Goal: Task Accomplishment & Management: Manage account settings

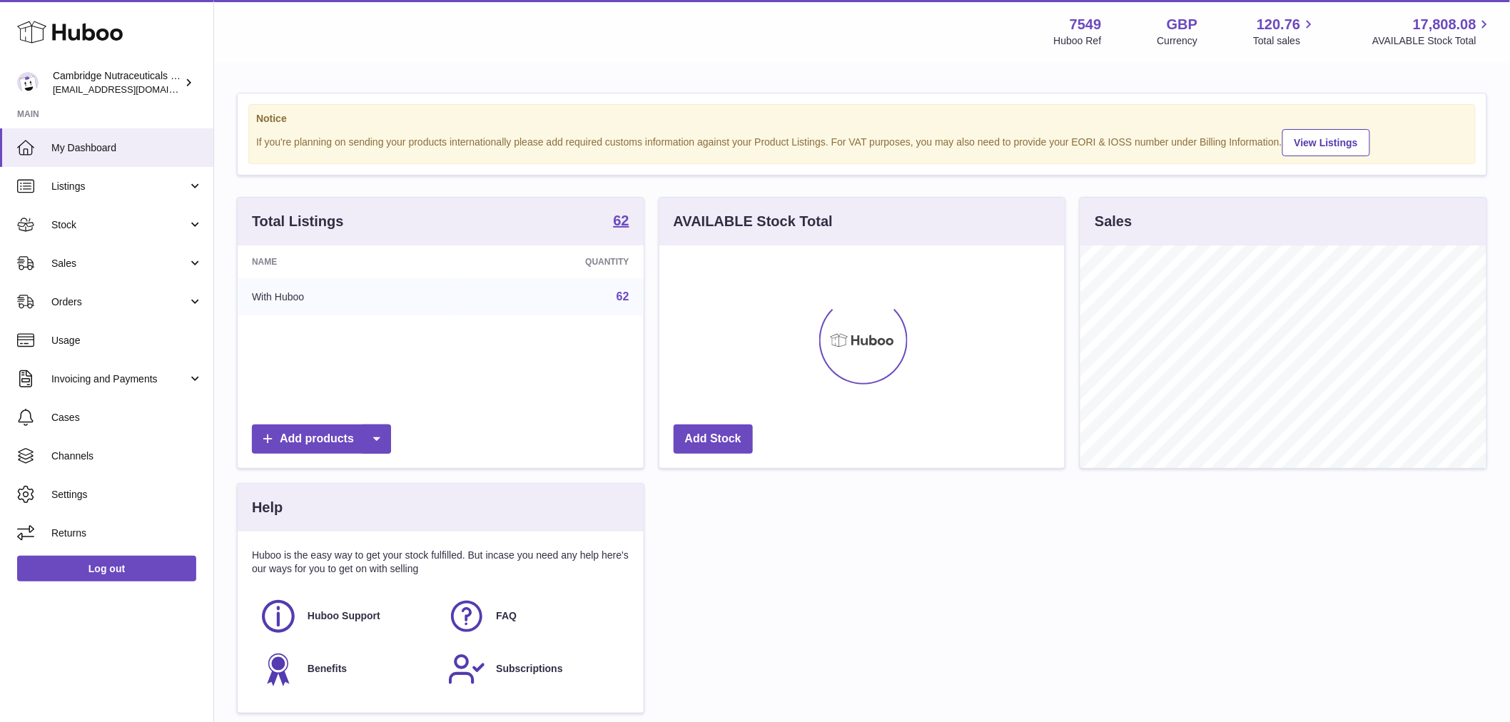
scroll to position [223, 405]
click at [84, 247] on link "Sales" at bounding box center [106, 263] width 213 height 39
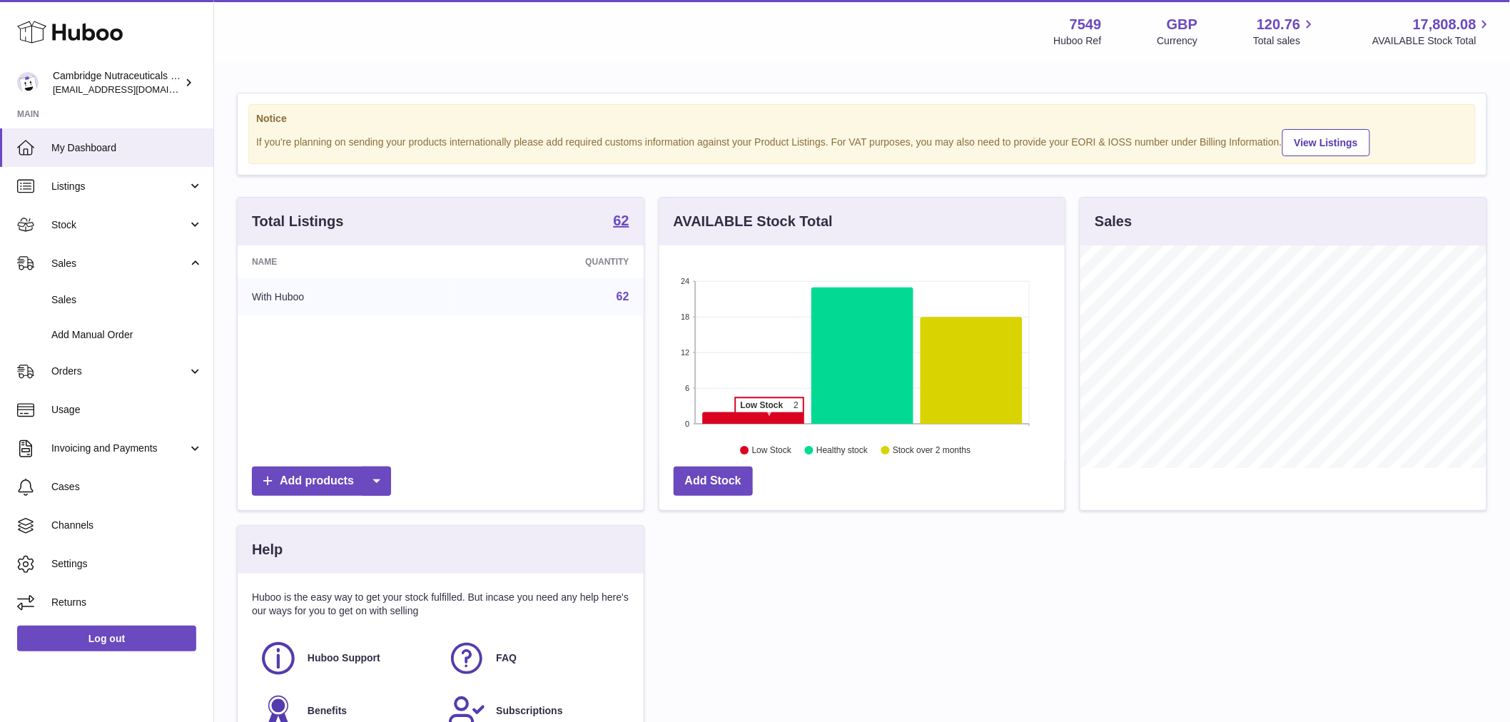
click at [770, 421] on icon at bounding box center [753, 419] width 102 height 12
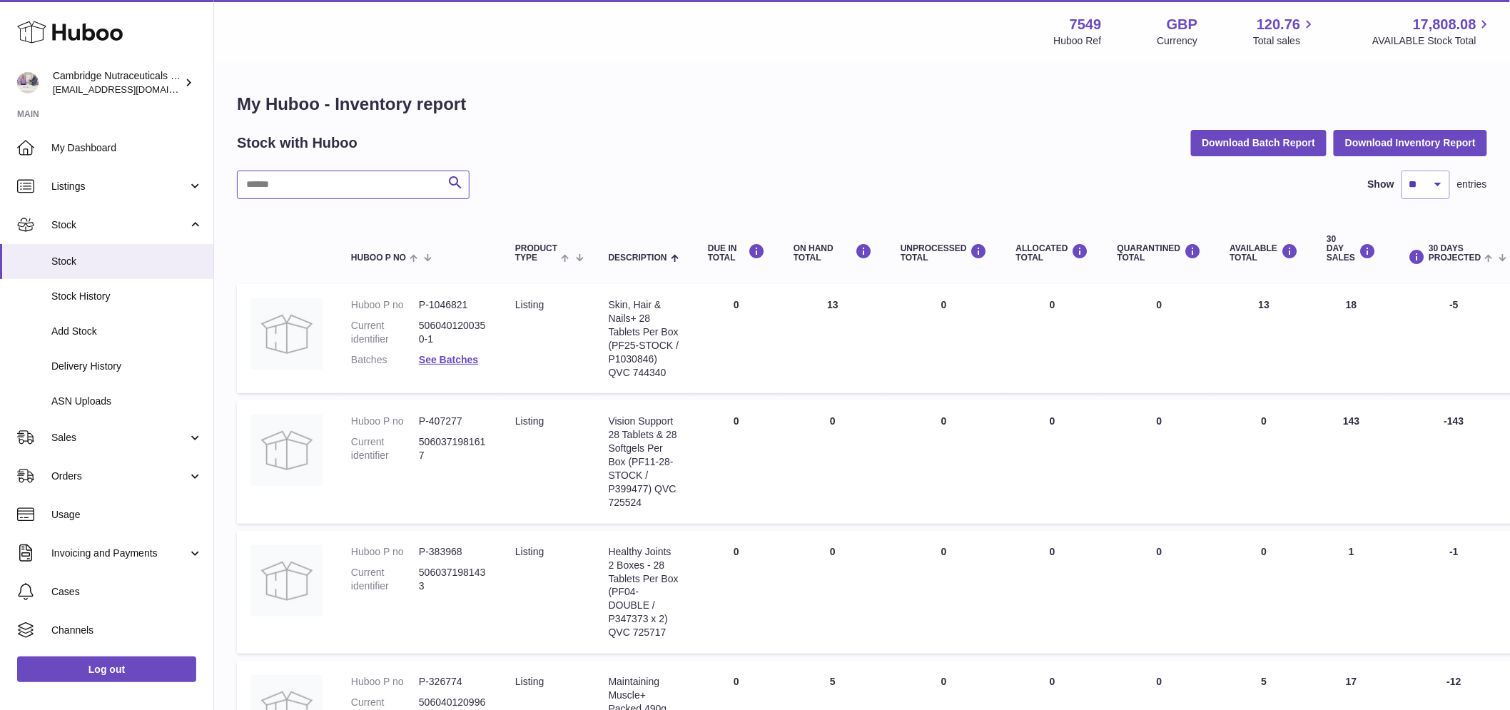
click at [320, 190] on input "text" at bounding box center [353, 185] width 233 height 29
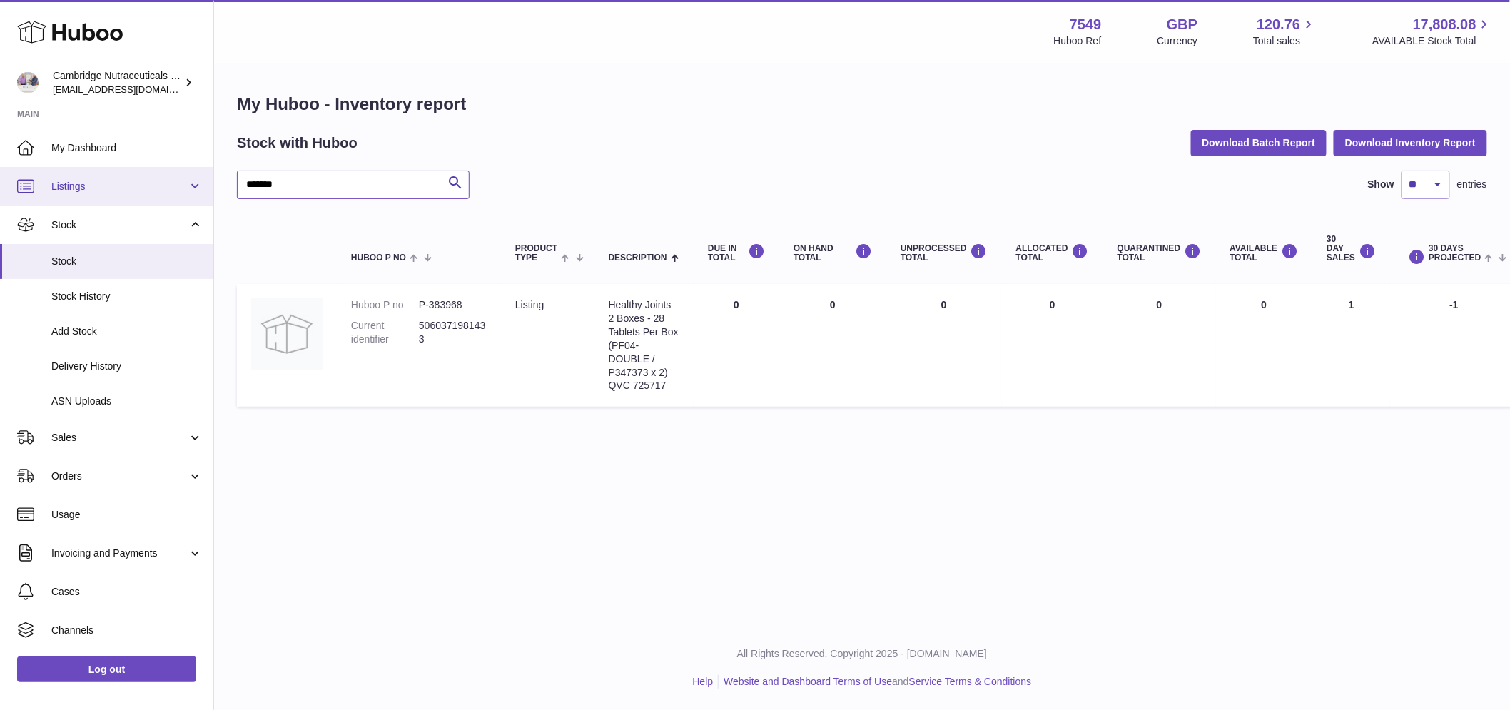
type input "*******"
click at [102, 261] on span "Stock" at bounding box center [126, 262] width 151 height 14
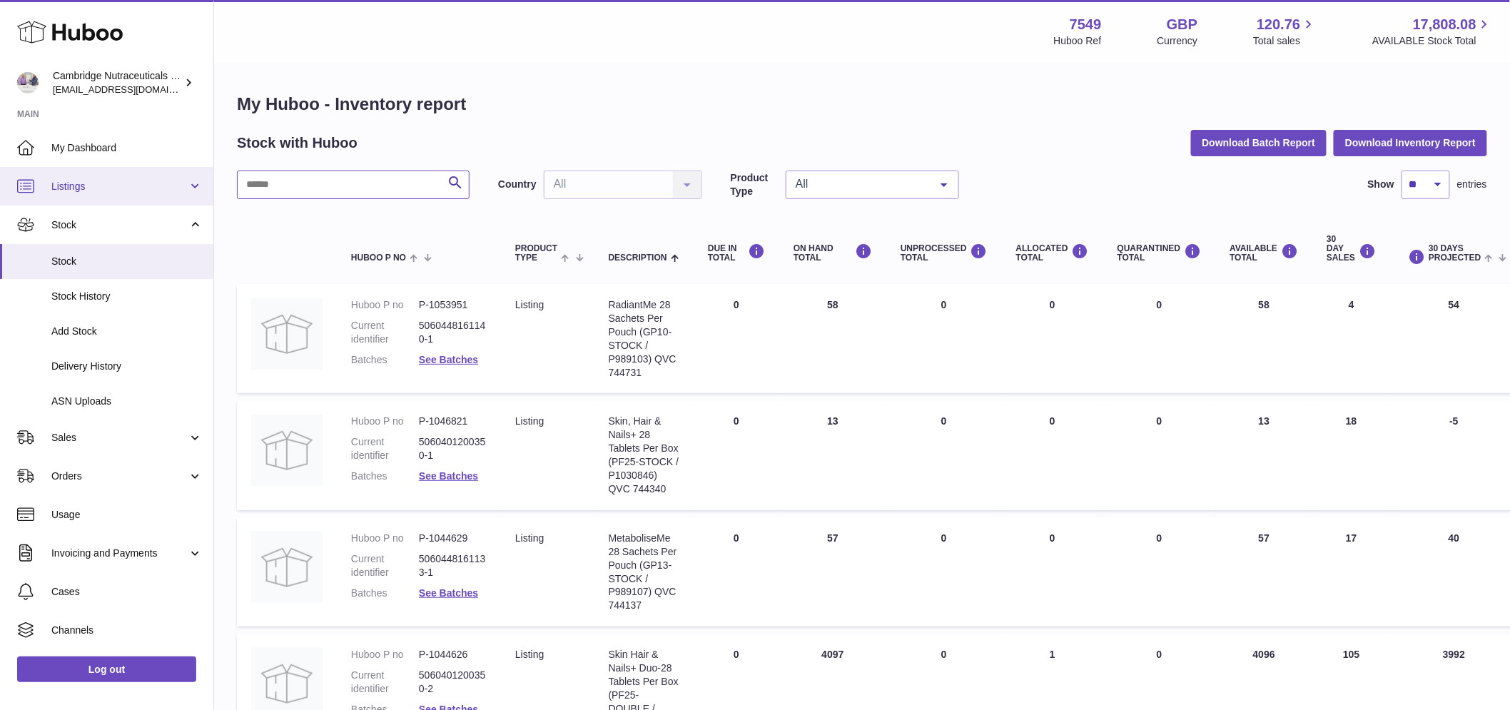
drag, startPoint x: 340, startPoint y: 188, endPoint x: 139, endPoint y: 173, distance: 201.1
click at [339, 188] on input "text" at bounding box center [353, 185] width 233 height 29
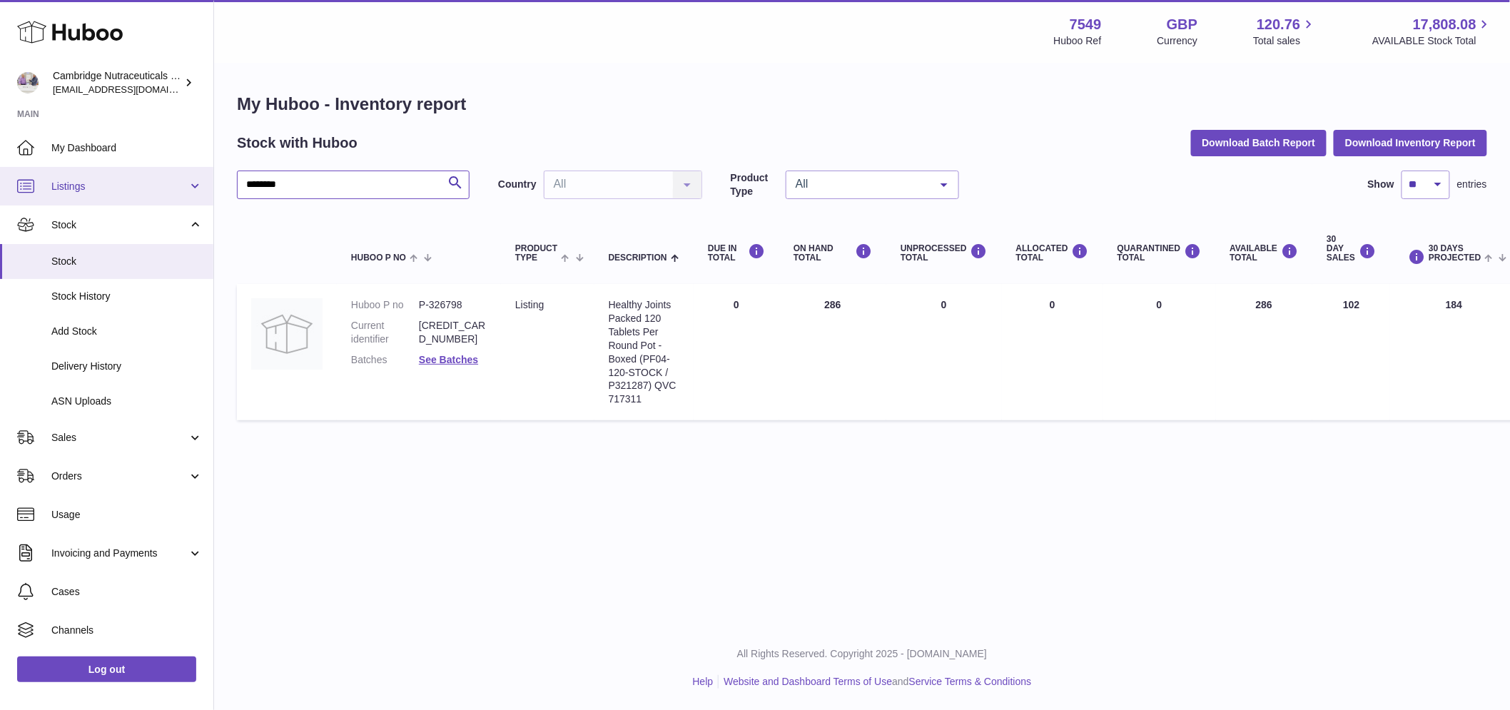
drag, startPoint x: 286, startPoint y: 186, endPoint x: 146, endPoint y: 168, distance: 141.8
click at [146, 168] on div "Huboo Cambridge Nutraceuticals Ltd qvc@camnutra.com Main My Dashboard Listings …" at bounding box center [755, 355] width 1510 height 710
type input "*****"
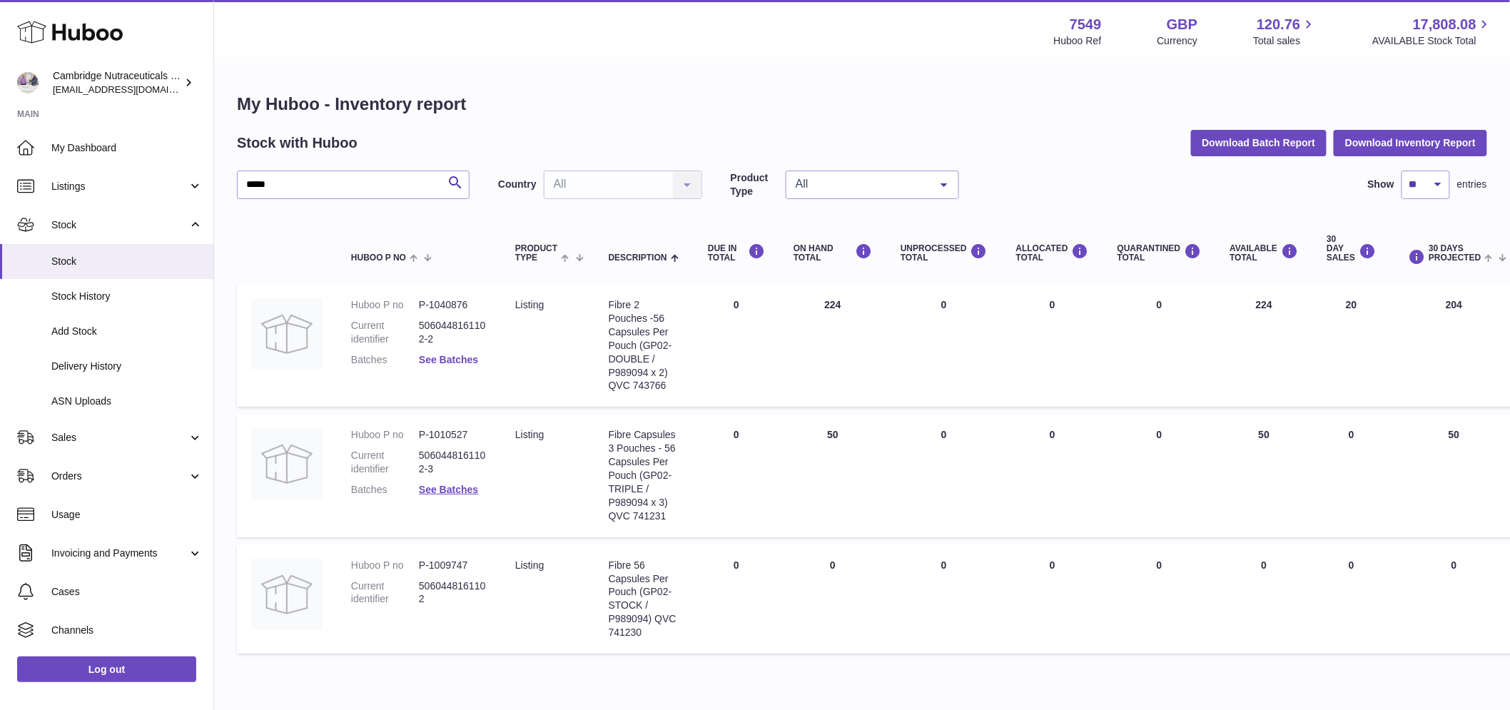
click at [447, 360] on link "See Batches" at bounding box center [448, 359] width 59 height 11
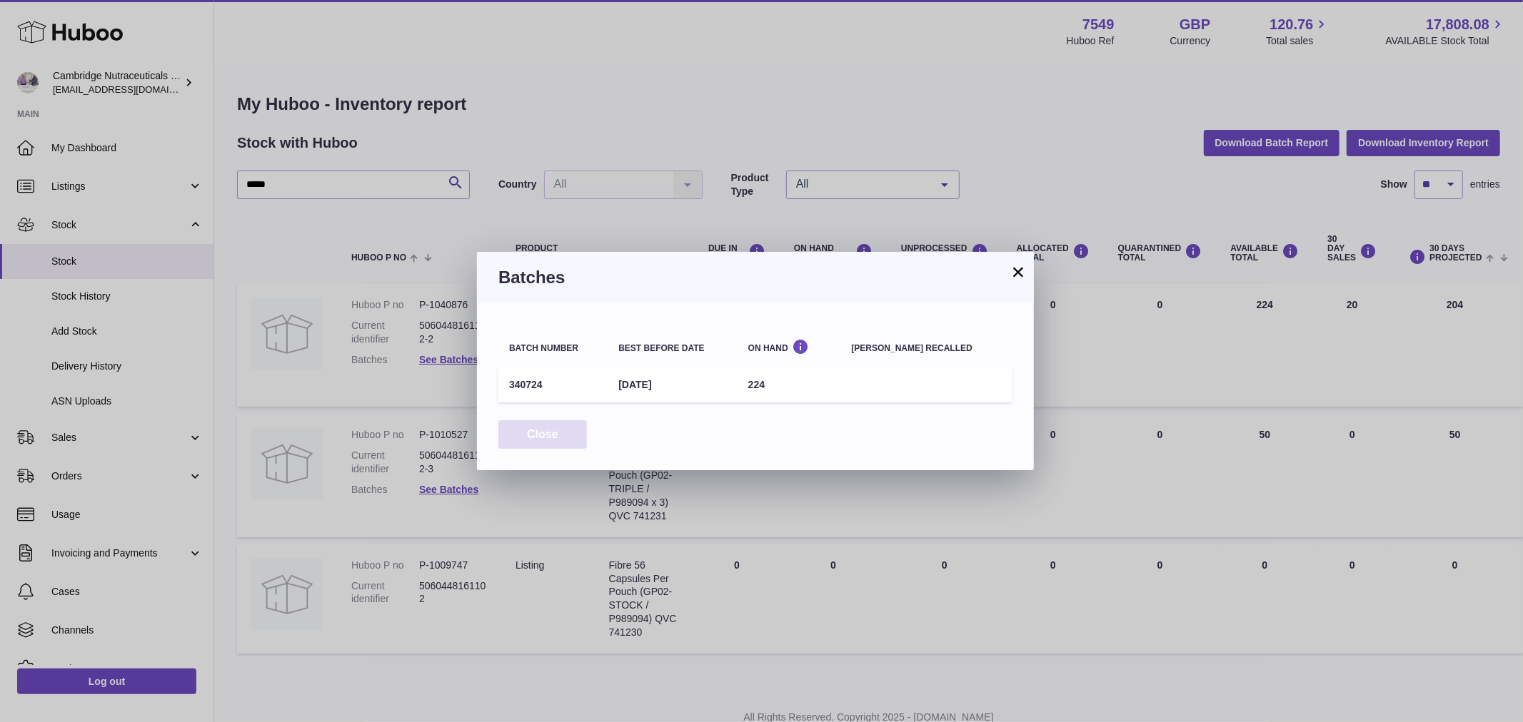
click at [536, 429] on button "Close" at bounding box center [542, 434] width 89 height 29
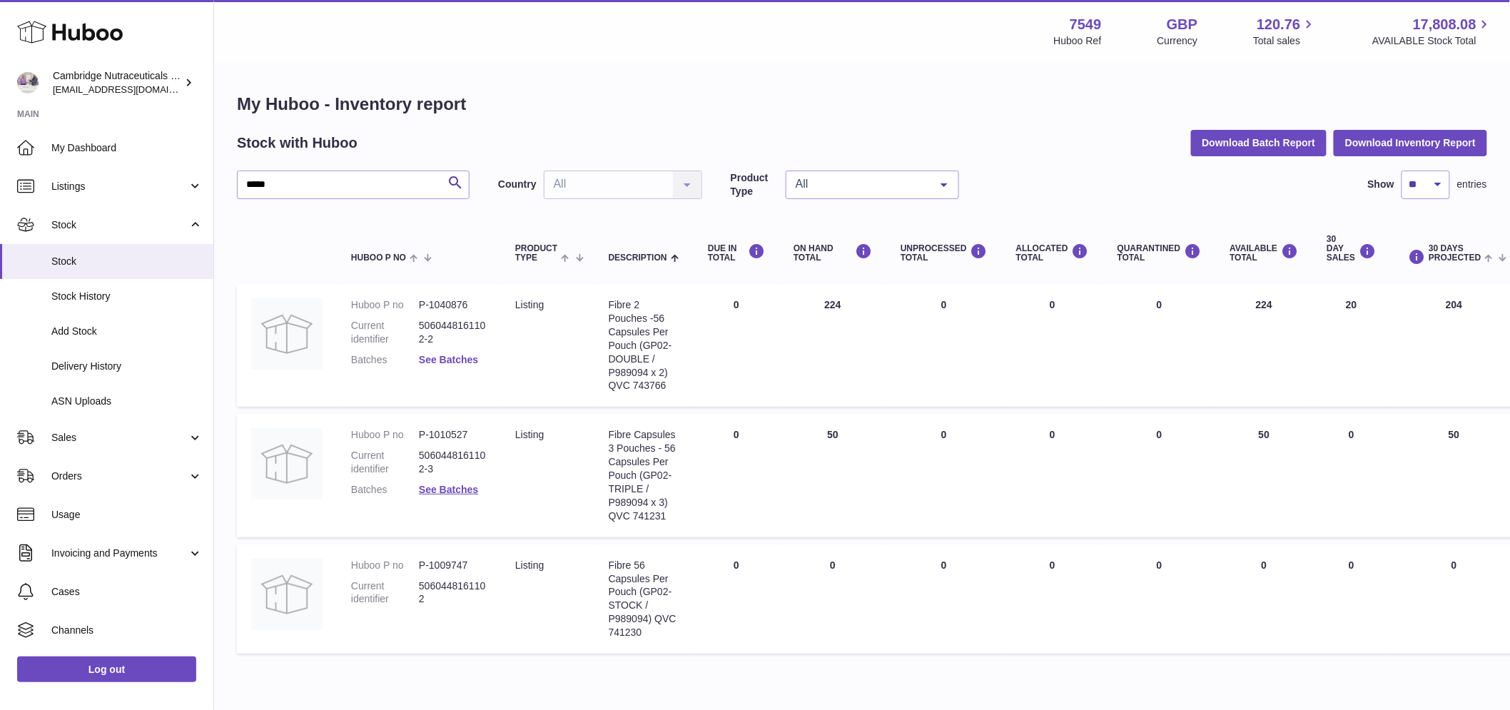
click at [465, 357] on link "See Batches" at bounding box center [448, 359] width 59 height 11
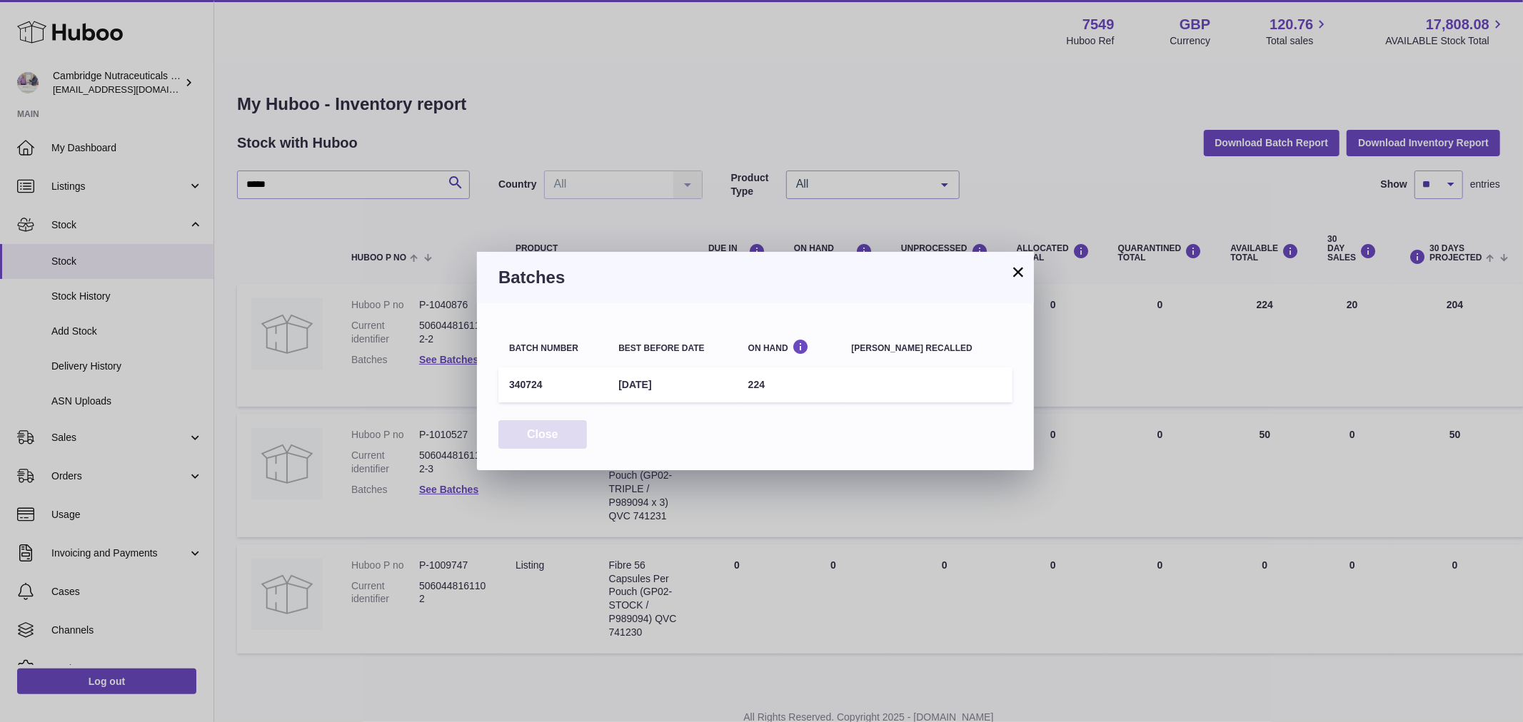
click at [515, 424] on button "Close" at bounding box center [542, 434] width 89 height 29
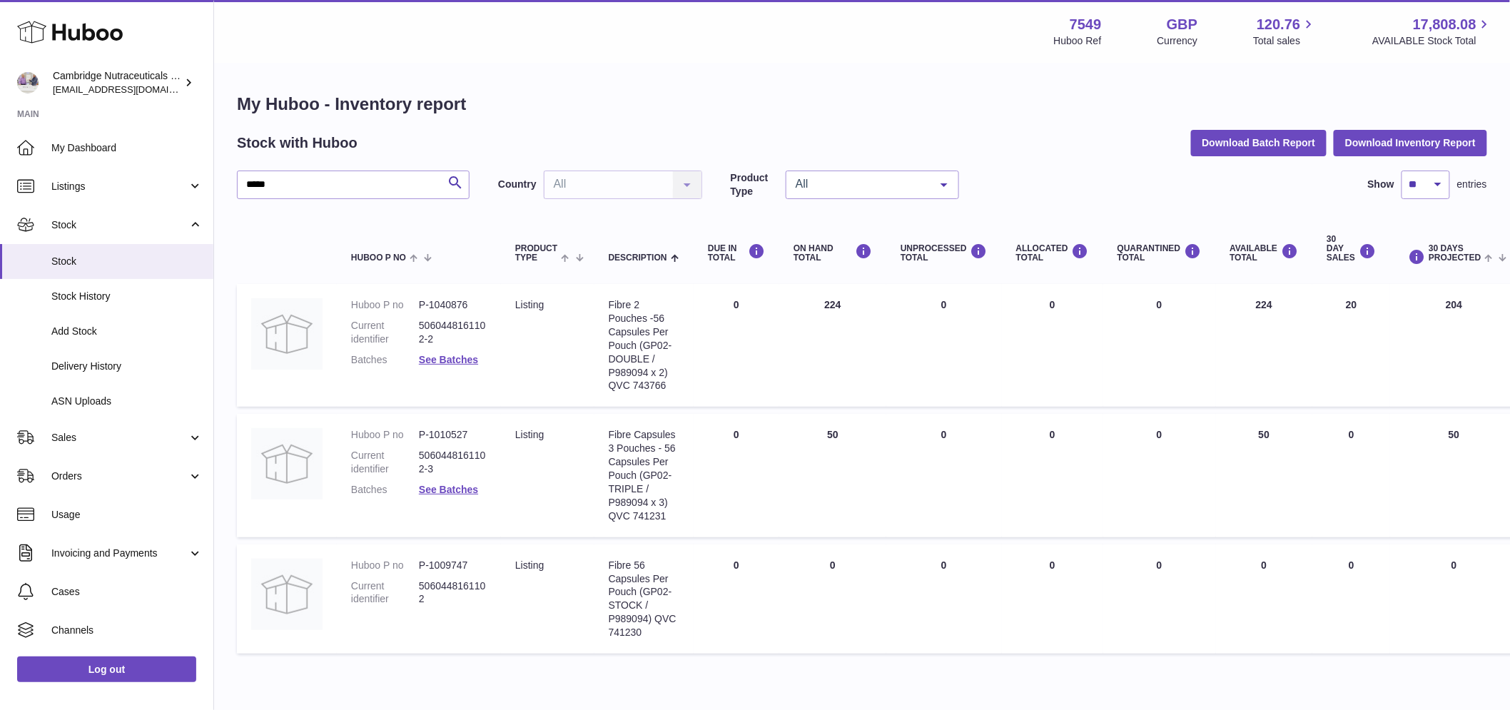
click at [430, 497] on dl "Huboo P no P-1010527 Current identifier 5060448161102-3 Batches See Batches" at bounding box center [419, 466] width 136 height 76
click at [430, 493] on link "See Batches" at bounding box center [448, 489] width 59 height 11
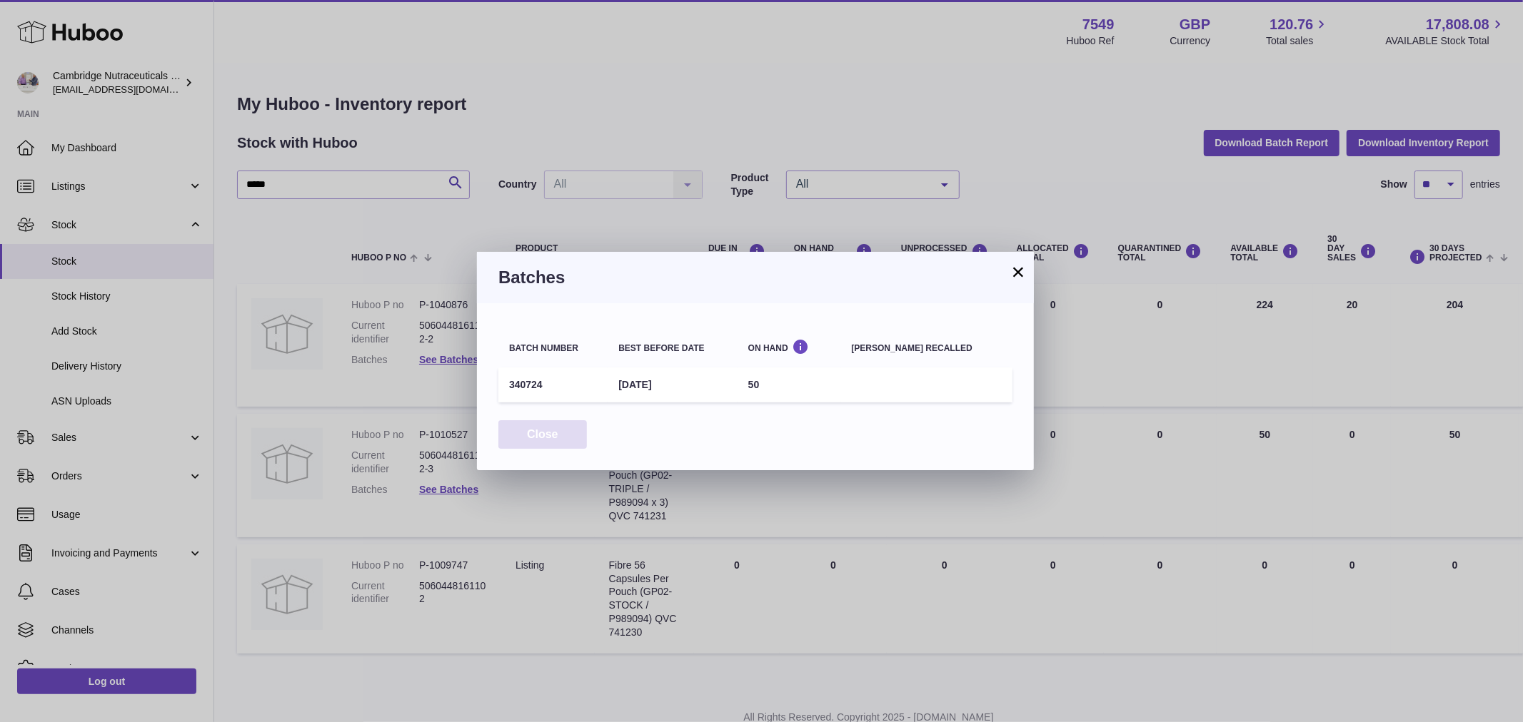
click at [568, 438] on button "Close" at bounding box center [542, 434] width 89 height 29
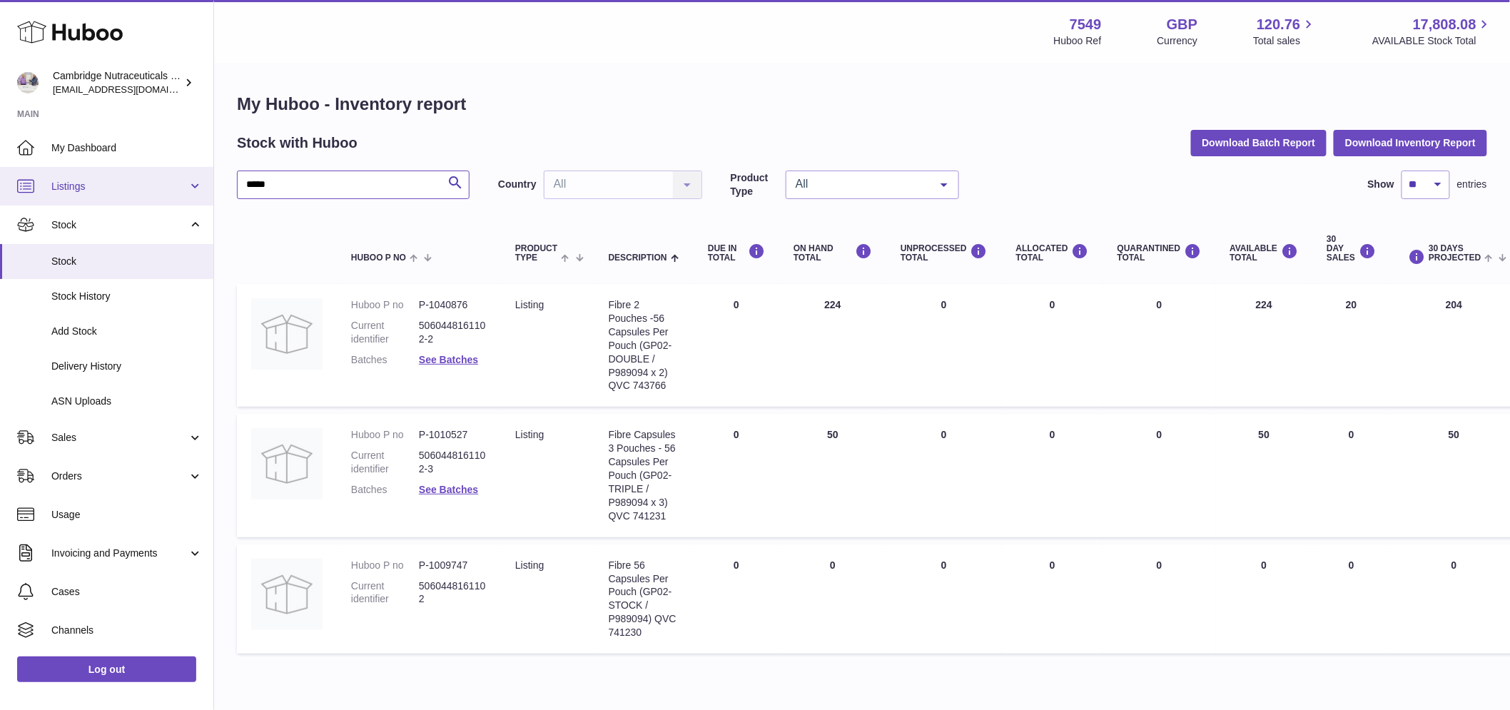
drag, startPoint x: 276, startPoint y: 184, endPoint x: 183, endPoint y: 186, distance: 92.8
click at [184, 186] on div "Huboo Cambridge Nutraceuticals Ltd qvc@camnutra.com Main My Dashboard Listings …" at bounding box center [755, 387] width 1510 height 774
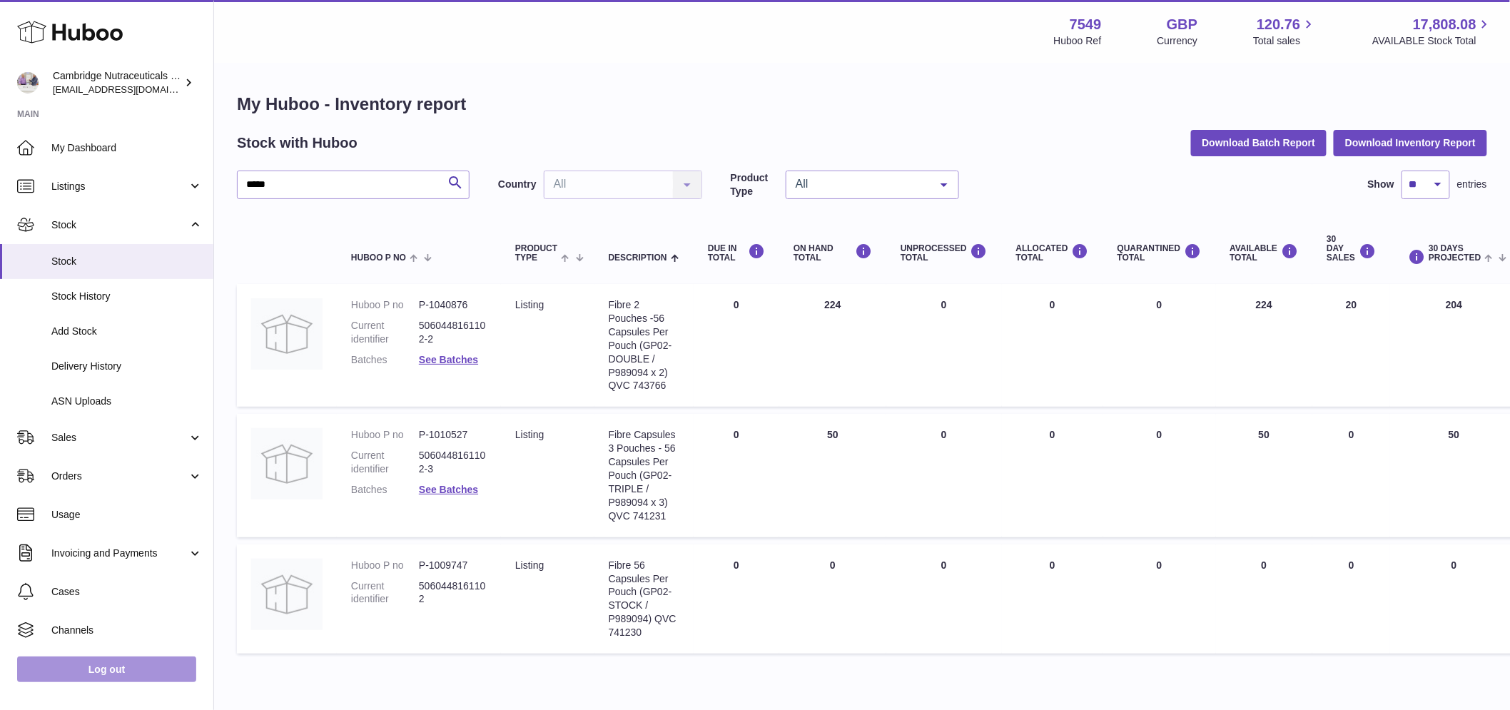
click at [110, 682] on link "Log out" at bounding box center [106, 670] width 179 height 26
